Goal: Transaction & Acquisition: Obtain resource

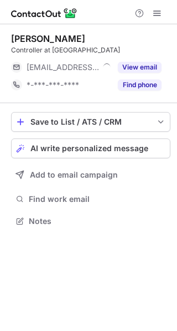
scroll to position [5, 6]
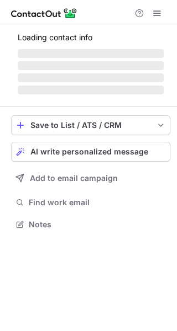
scroll to position [231, 177]
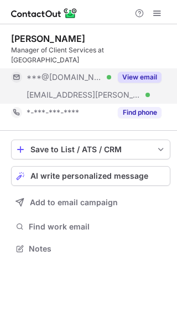
click at [142, 72] on button "View email" at bounding box center [140, 77] width 44 height 11
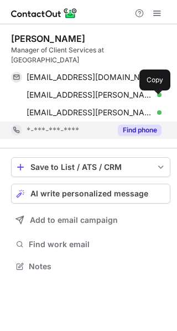
scroll to position [248, 177]
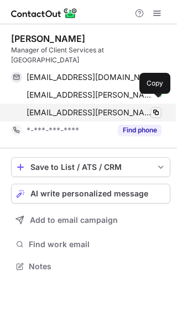
click at [158, 108] on span at bounding box center [155, 112] width 9 height 9
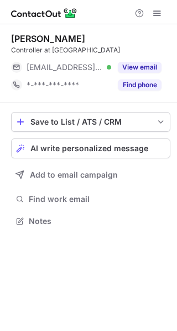
scroll to position [5, 6]
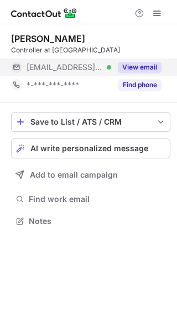
click at [146, 67] on button "View email" at bounding box center [140, 67] width 44 height 11
